Goal: Task Accomplishment & Management: Manage account settings

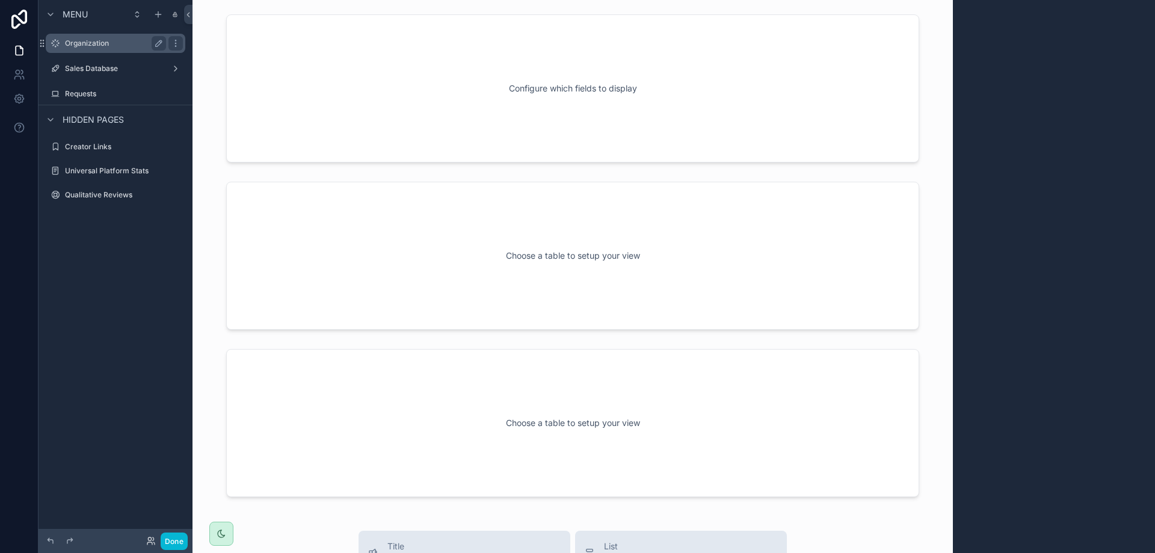
click at [96, 45] on label "Organization" at bounding box center [113, 44] width 96 height 10
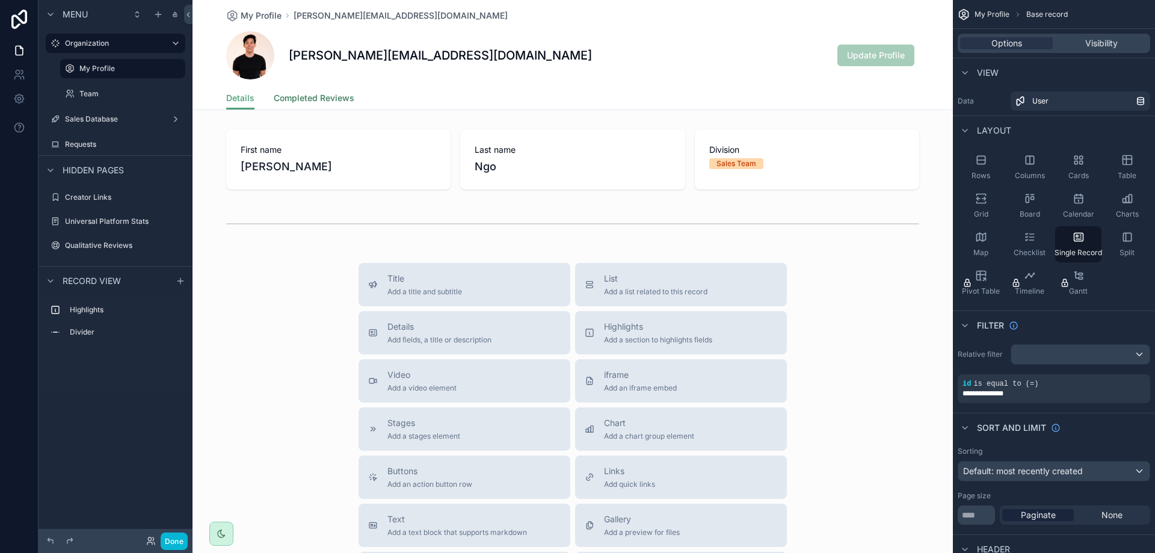
click at [292, 102] on span "Completed Reviews" at bounding box center [314, 98] width 81 height 12
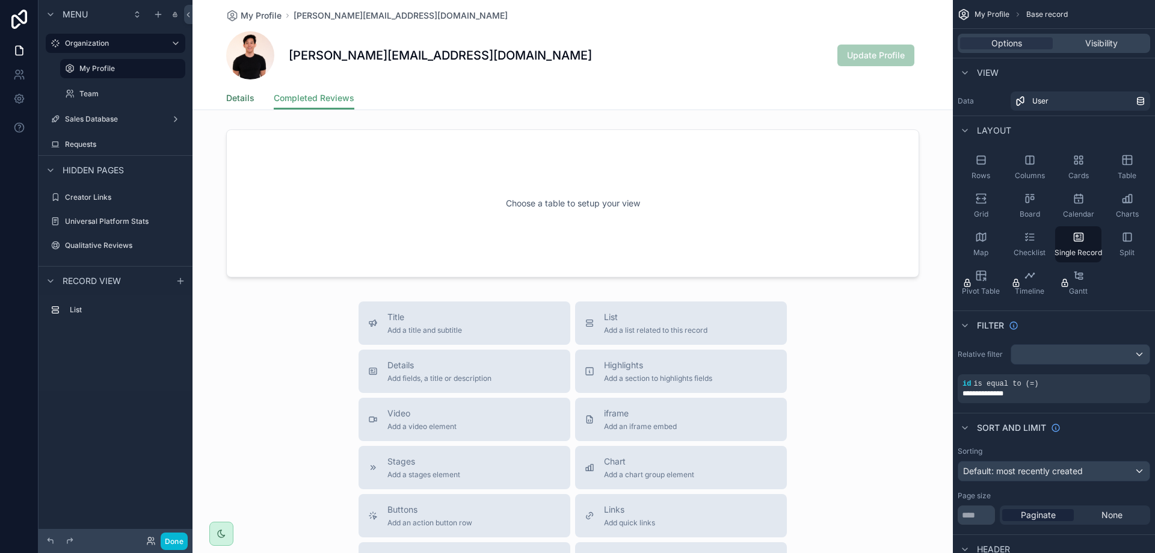
click at [230, 101] on span "Details" at bounding box center [240, 98] width 28 height 12
